Goal: Communication & Community: Answer question/provide support

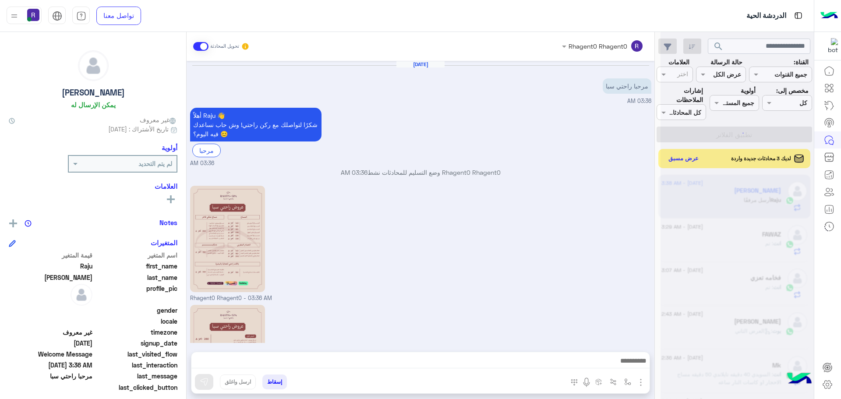
scroll to position [84, 0]
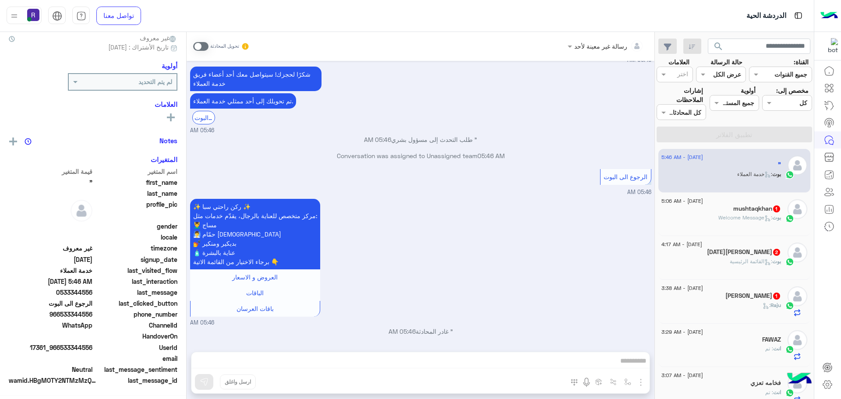
scroll to position [84, 0]
click at [731, 214] on span ": Welcome Message" at bounding box center [745, 217] width 54 height 7
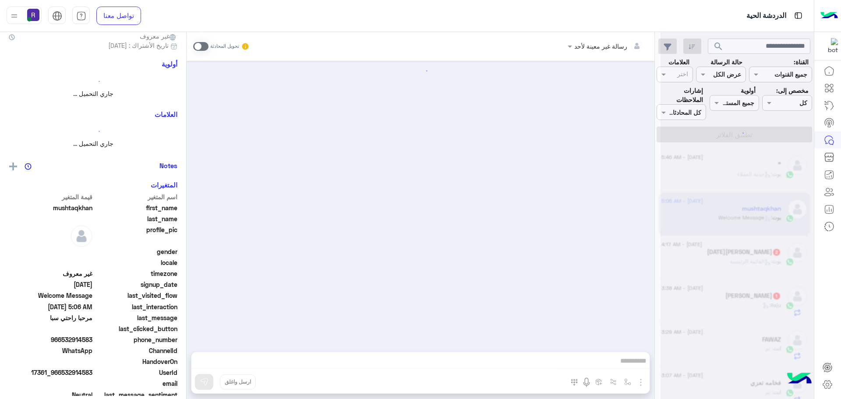
scroll to position [82, 0]
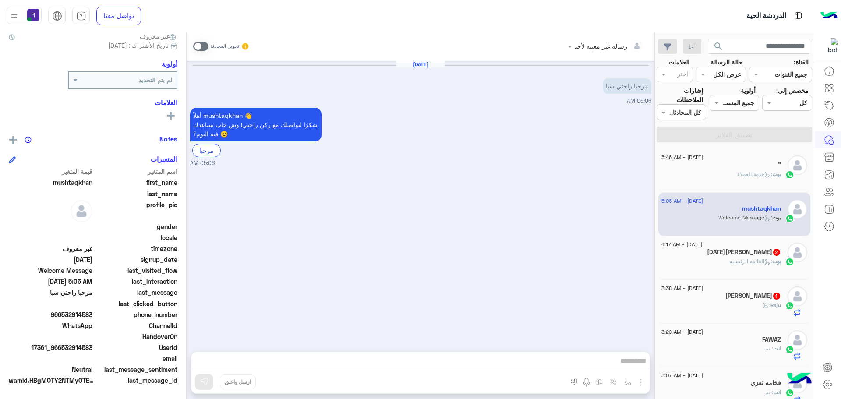
click at [733, 248] on div "[DATE] Sa 2" at bounding box center [721, 252] width 120 height 9
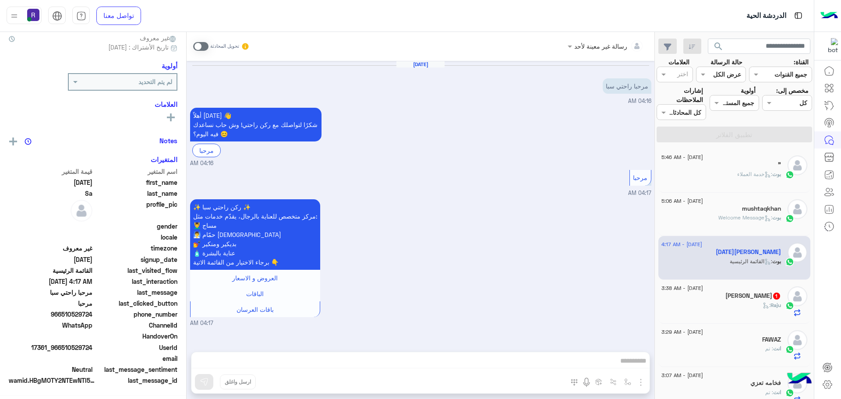
scroll to position [82, 0]
click at [733, 300] on div "[PERSON_NAME] 1" at bounding box center [721, 296] width 120 height 9
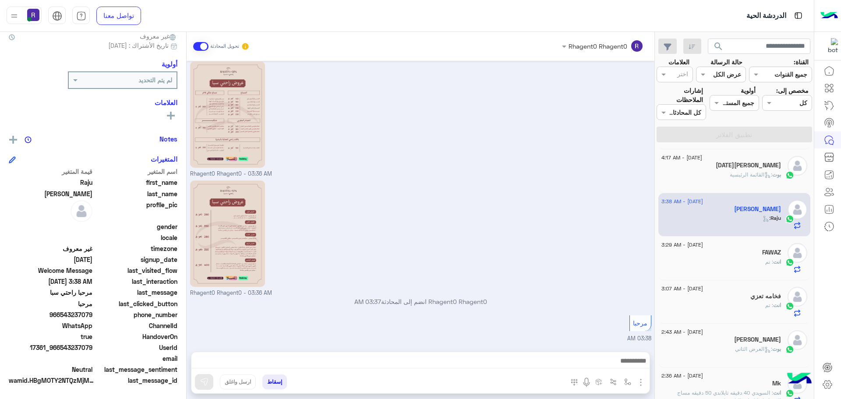
scroll to position [88, 0]
click at [732, 262] on div "انت : تم" at bounding box center [721, 264] width 120 height 15
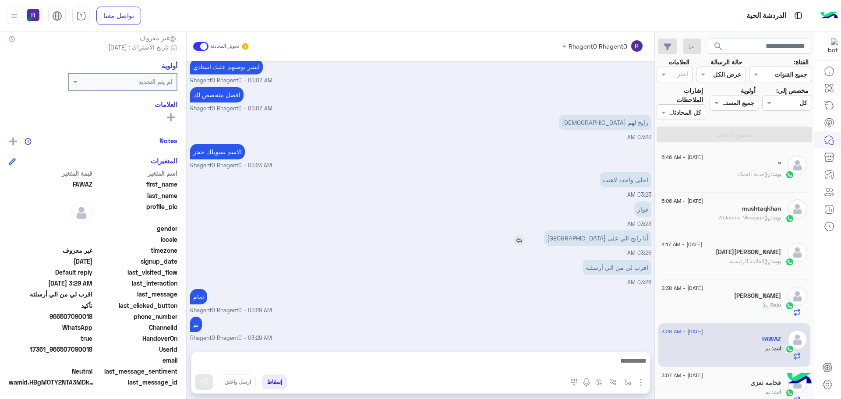
scroll to position [84, 0]
click at [741, 174] on span ": باقات راحتي لازالة الشعر 2" at bounding box center [738, 174] width 68 height 7
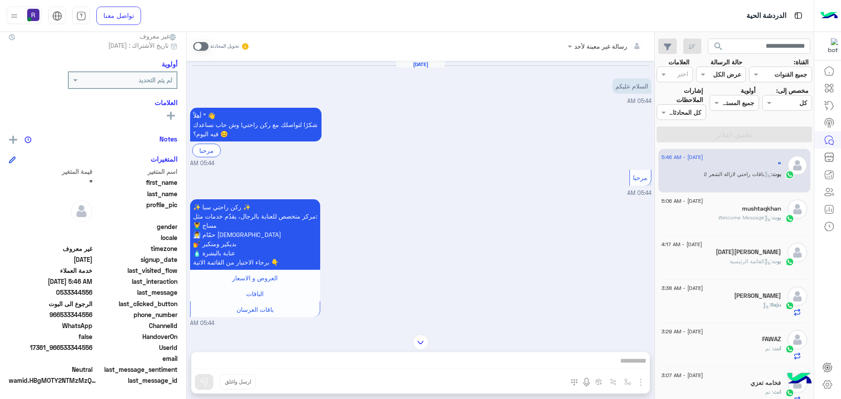
scroll to position [598, 0]
